Goal: Find specific page/section: Find specific page/section

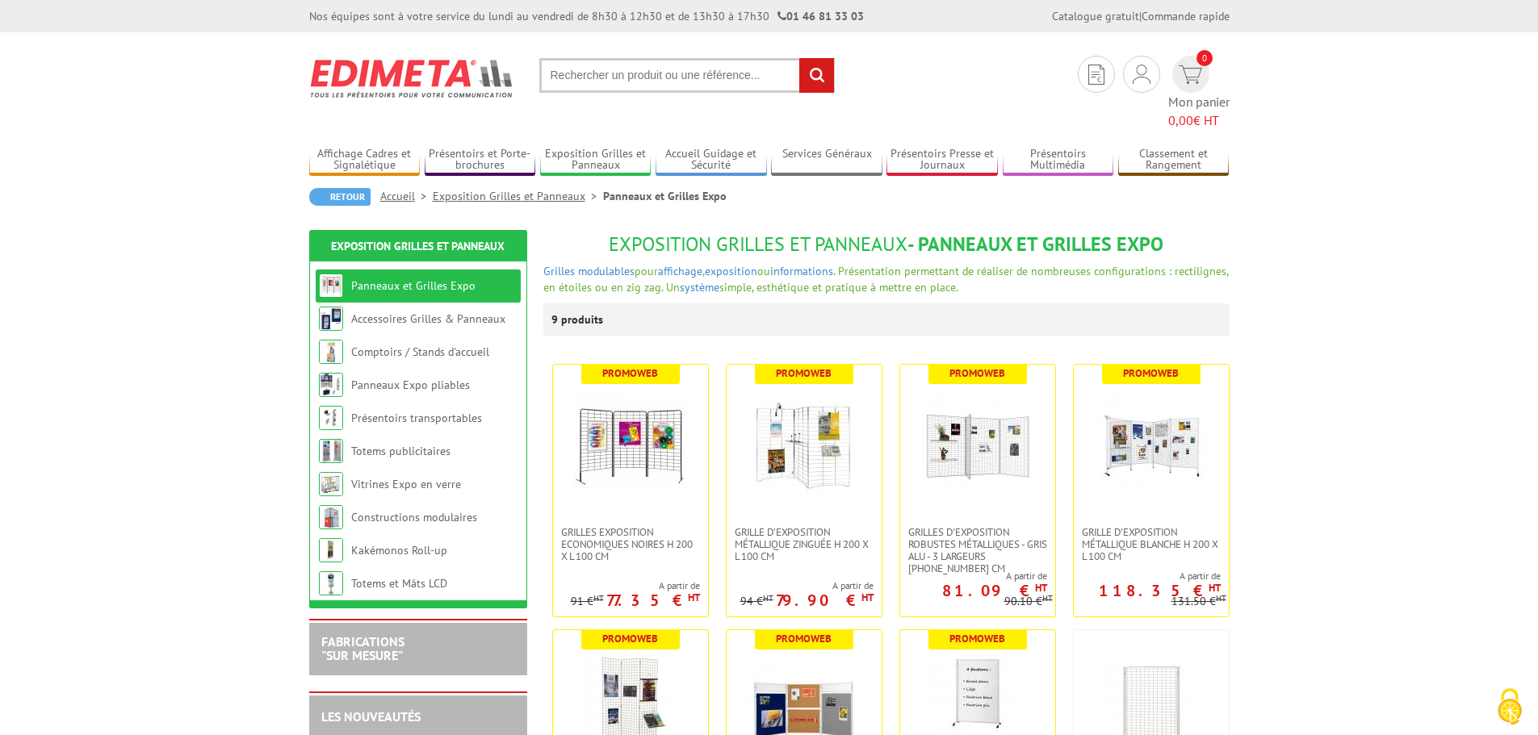
click at [544, 189] on link "Exposition Grilles et Panneaux" at bounding box center [518, 196] width 170 height 15
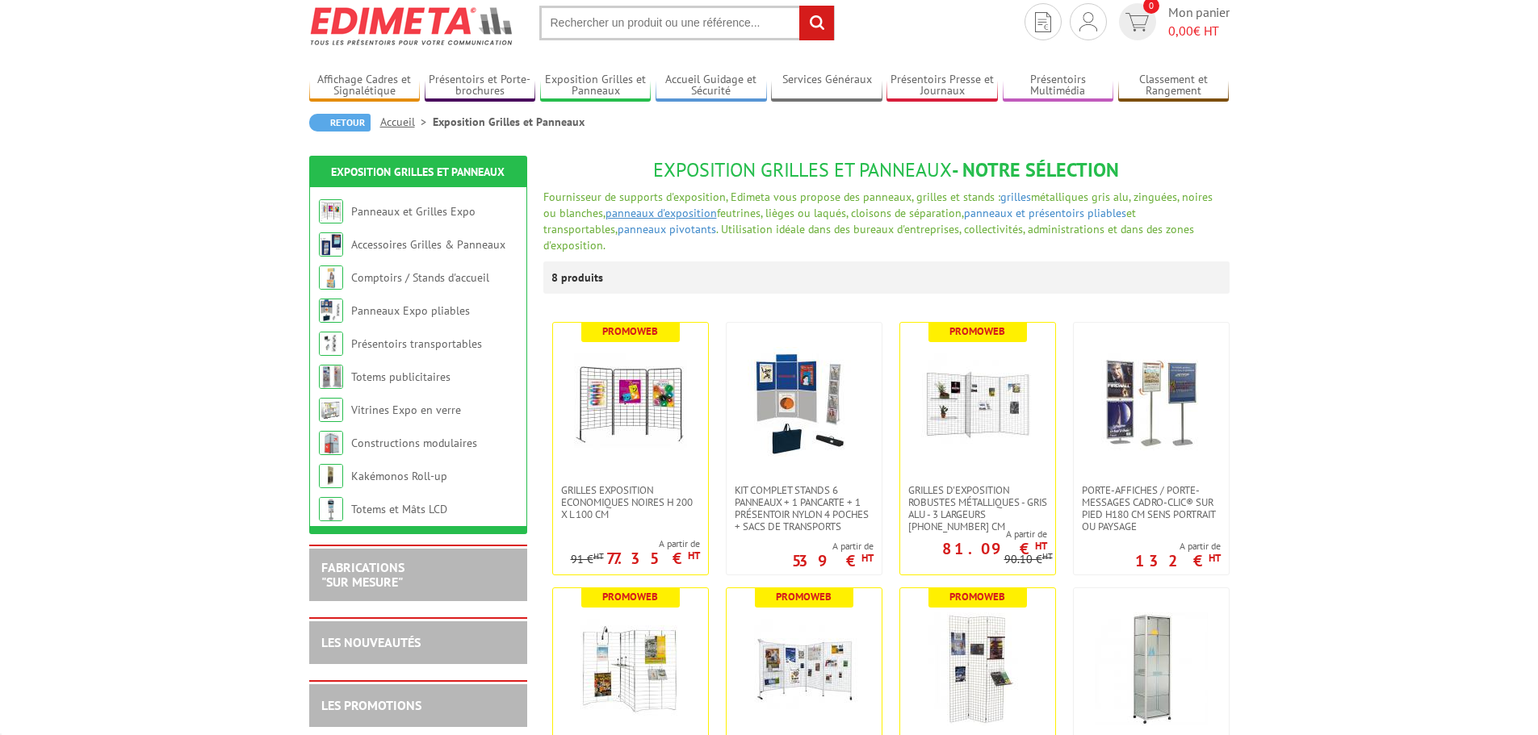
scroll to position [81, 0]
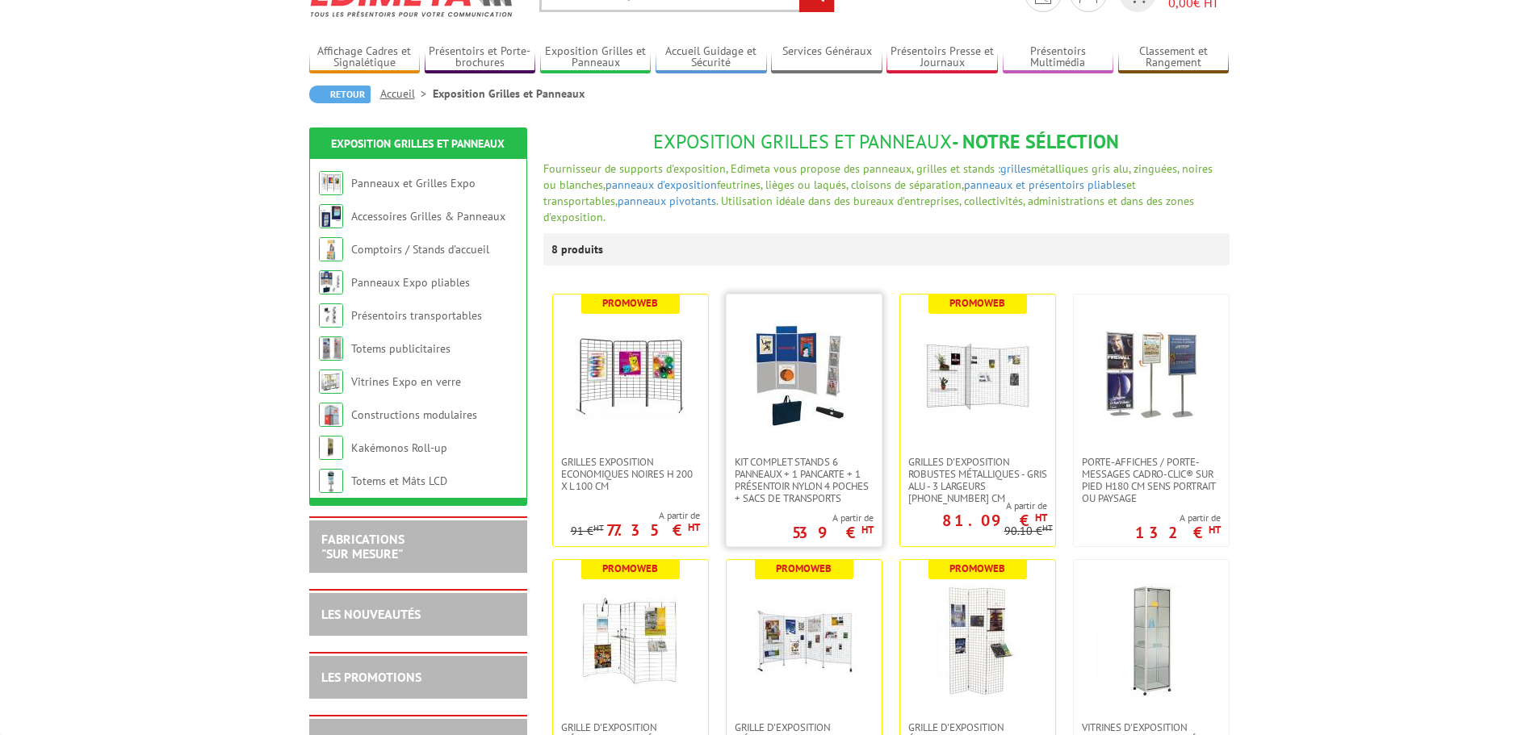
click at [795, 349] on img at bounding box center [804, 375] width 113 height 113
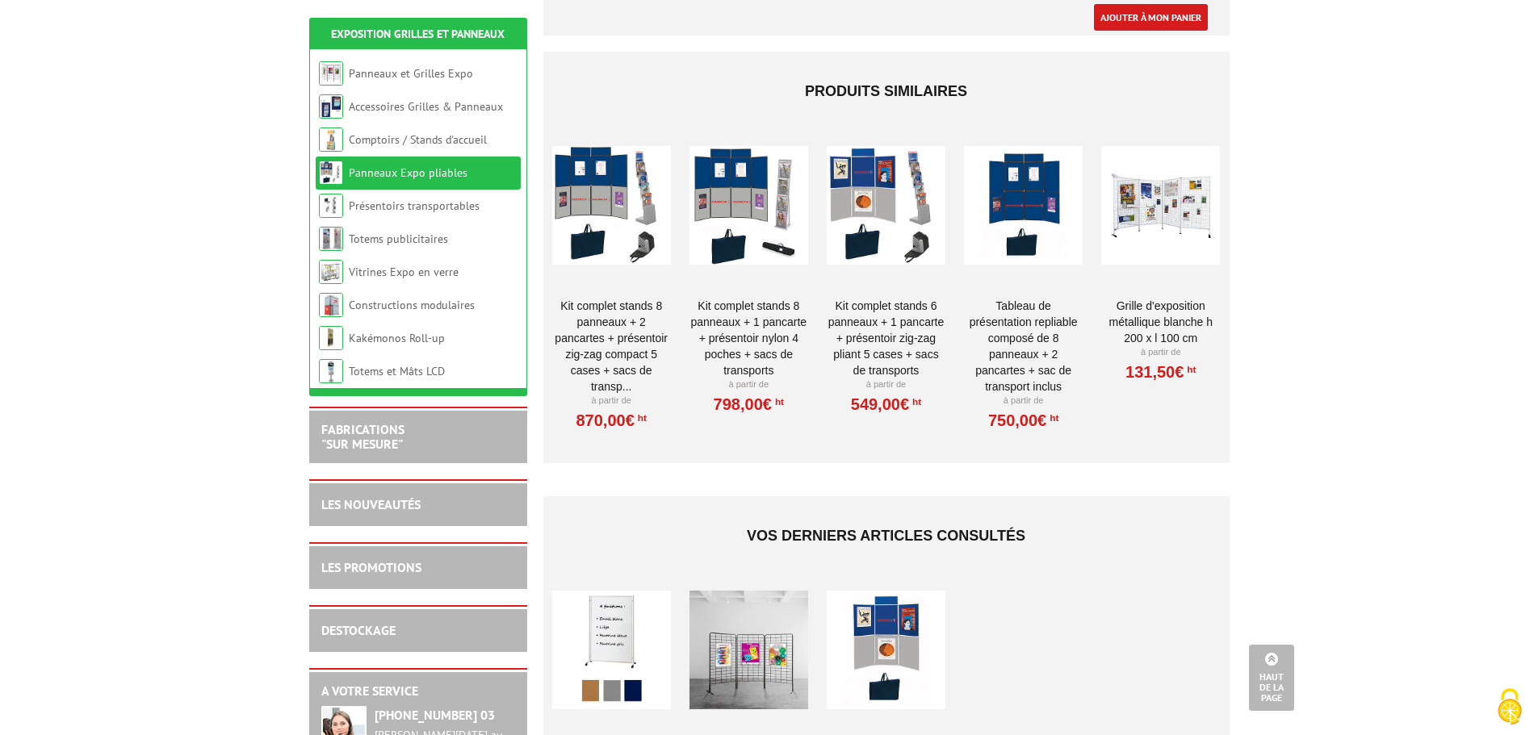
scroll to position [1453, 0]
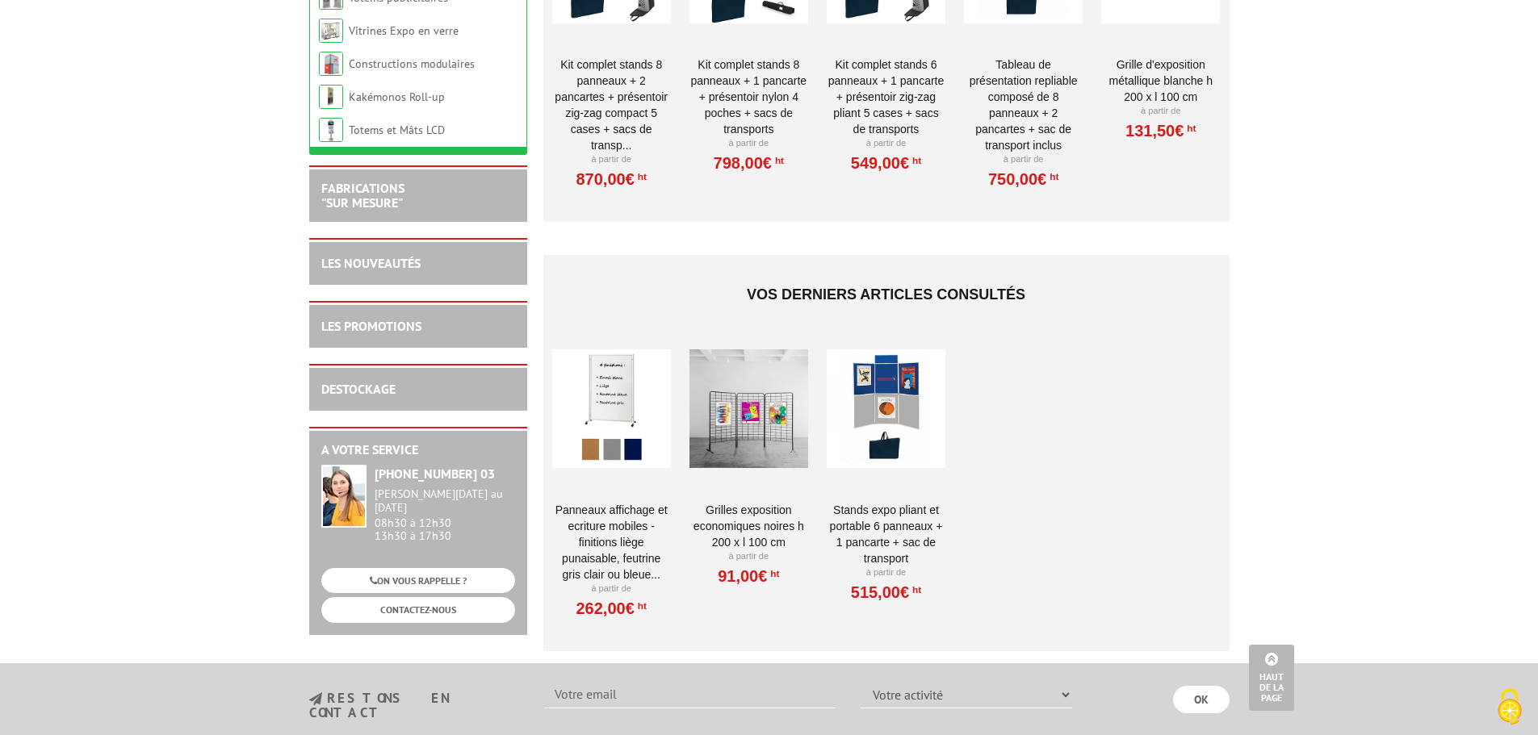
click at [876, 381] on div at bounding box center [886, 409] width 119 height 161
